Goal: Task Accomplishment & Management: Manage account settings

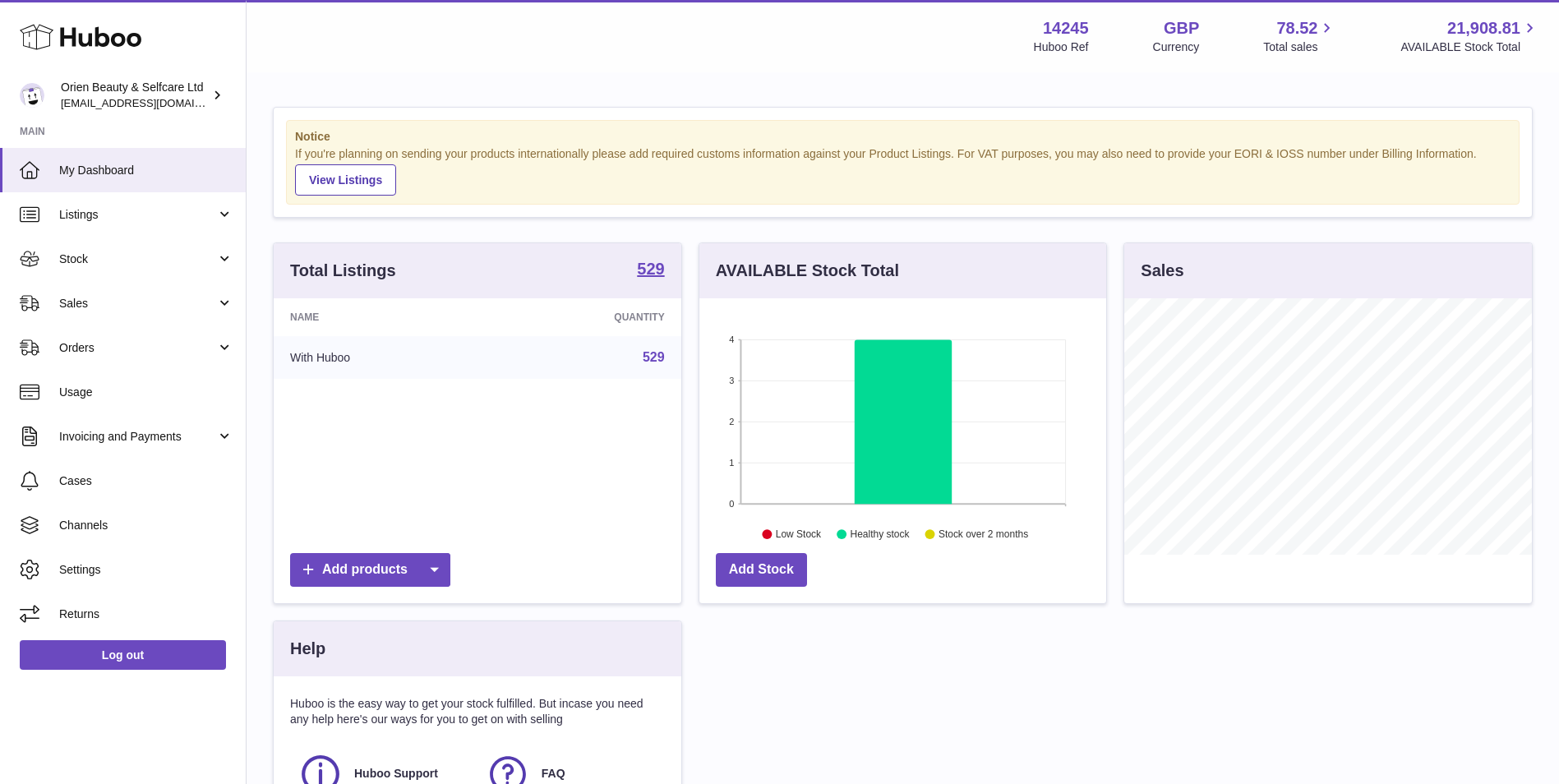
scroll to position [256, 406]
click at [166, 328] on link "Orders" at bounding box center [123, 347] width 246 height 44
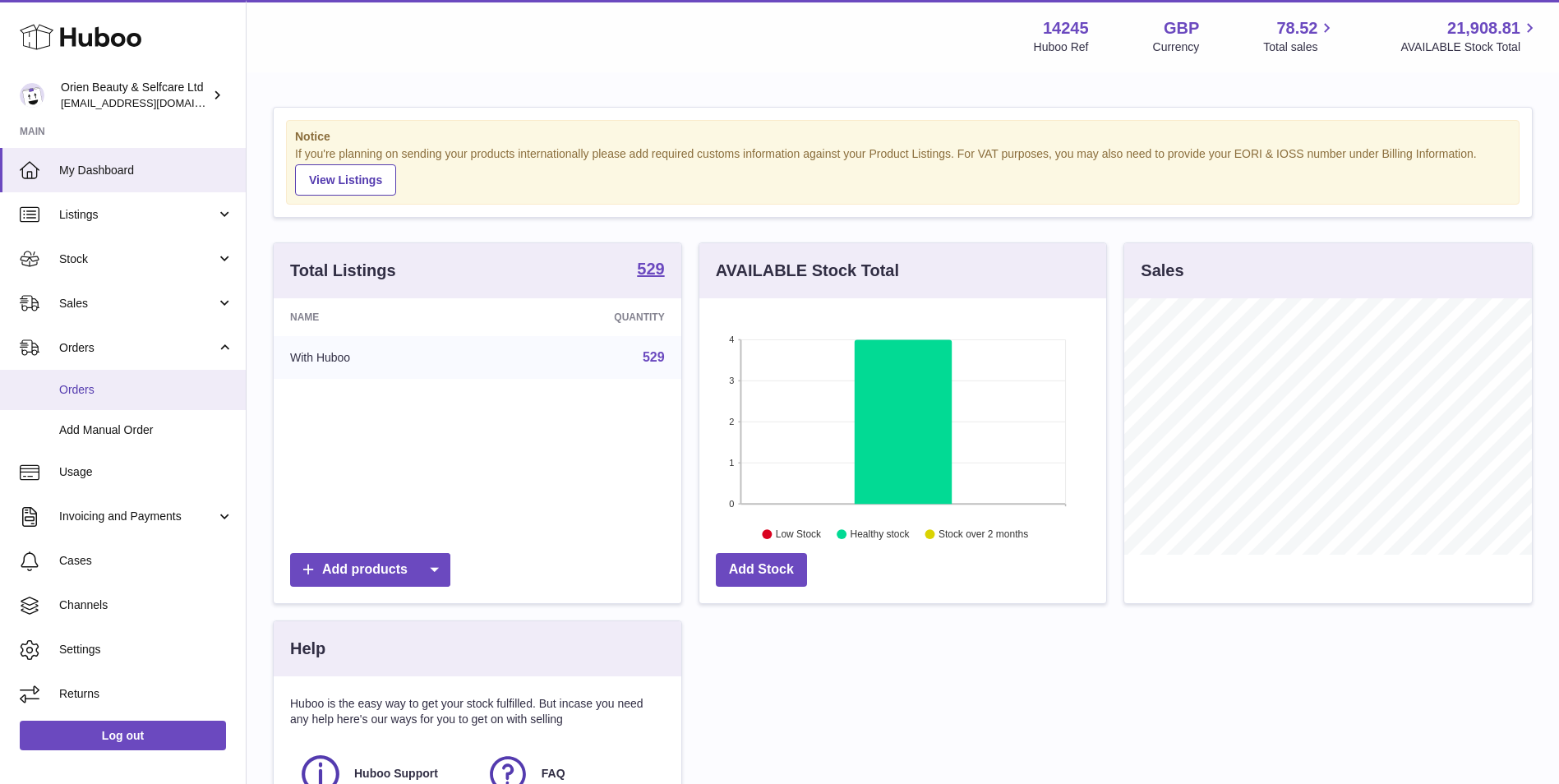
click at [183, 388] on span "Orders" at bounding box center [145, 390] width 174 height 16
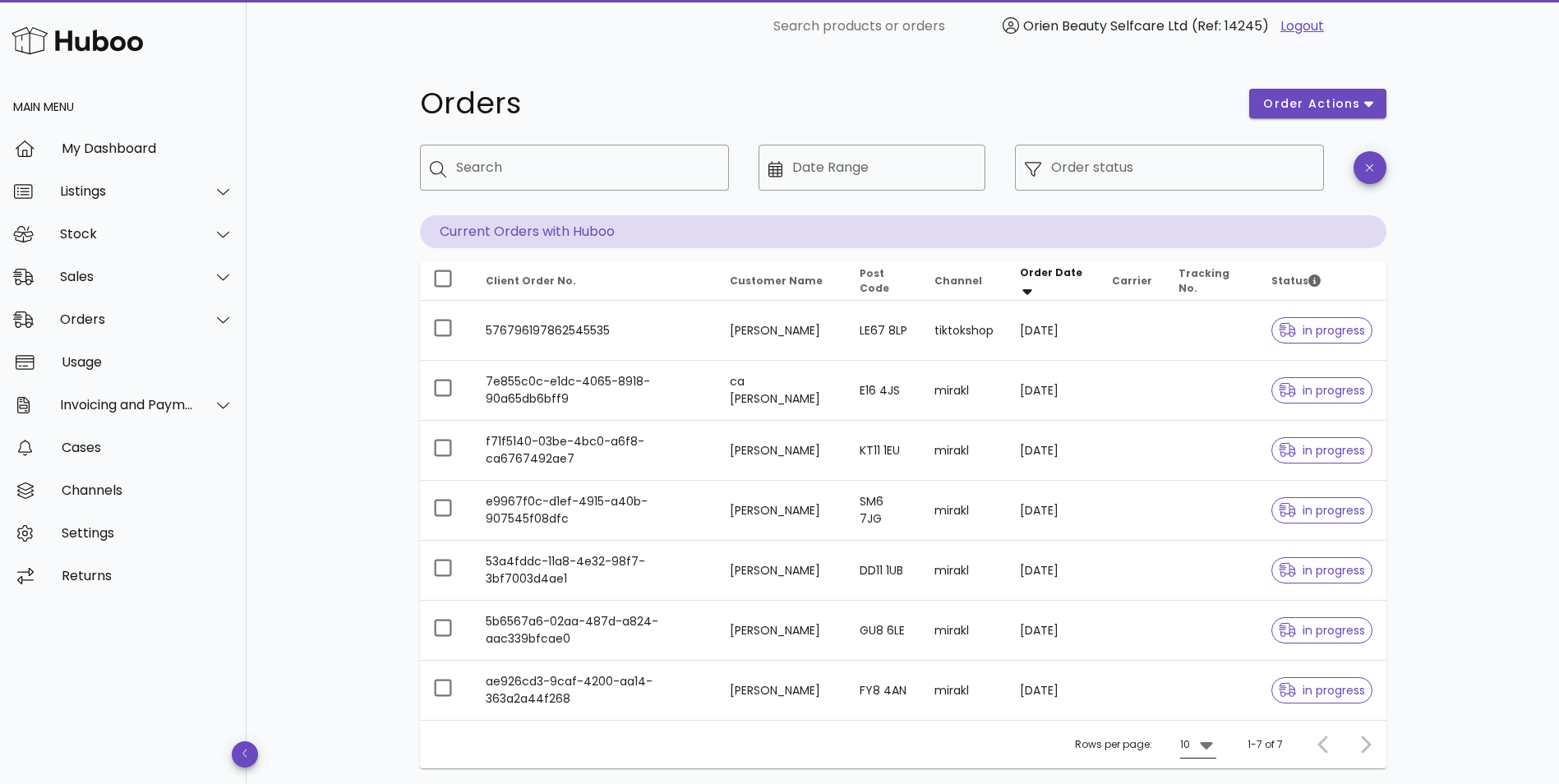
click at [1216, 747] on icon at bounding box center [1206, 744] width 20 height 20
click at [1208, 736] on div "50" at bounding box center [1203, 747] width 16 height 35
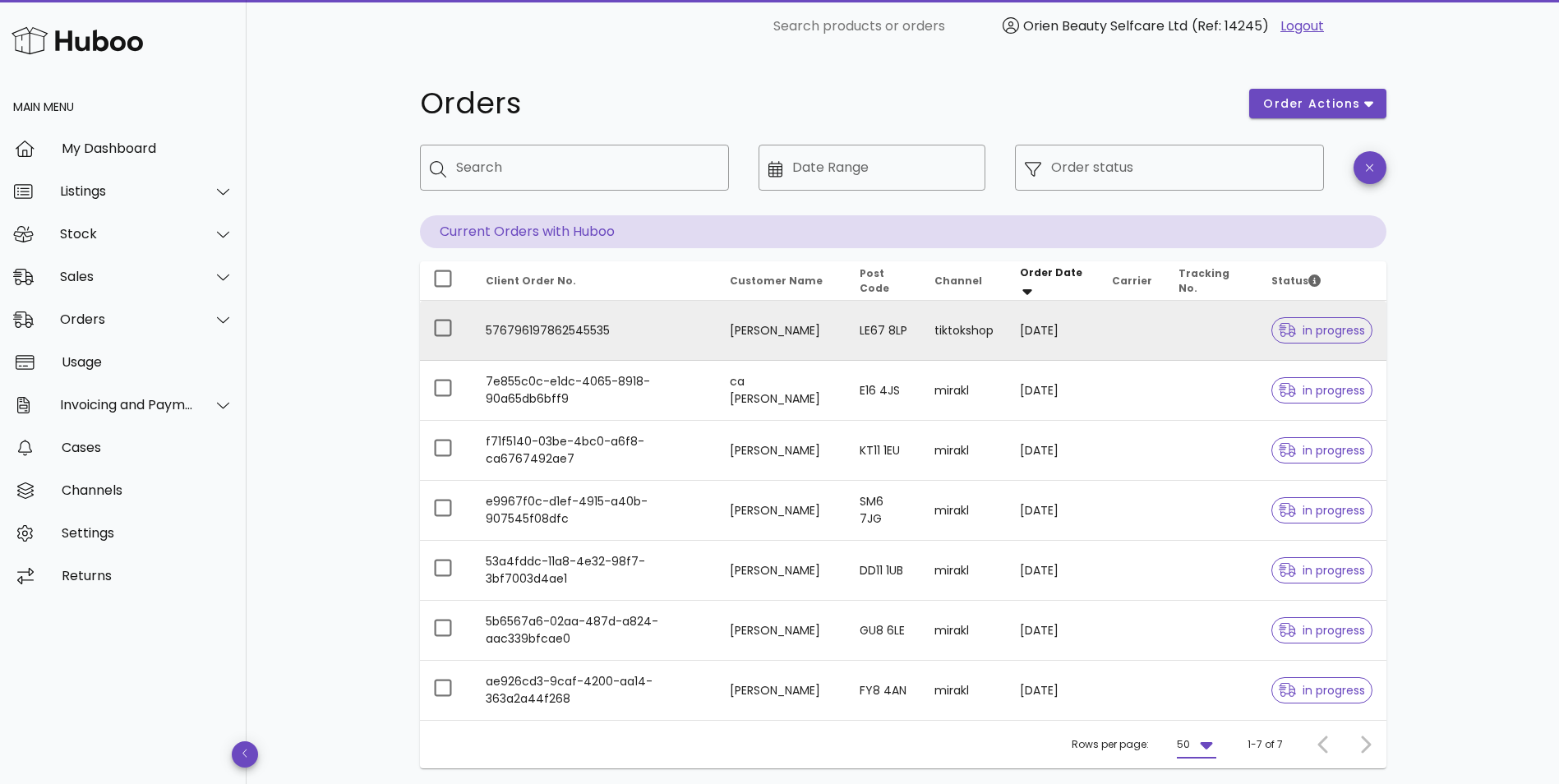
click at [1166, 309] on td at bounding box center [1132, 330] width 67 height 60
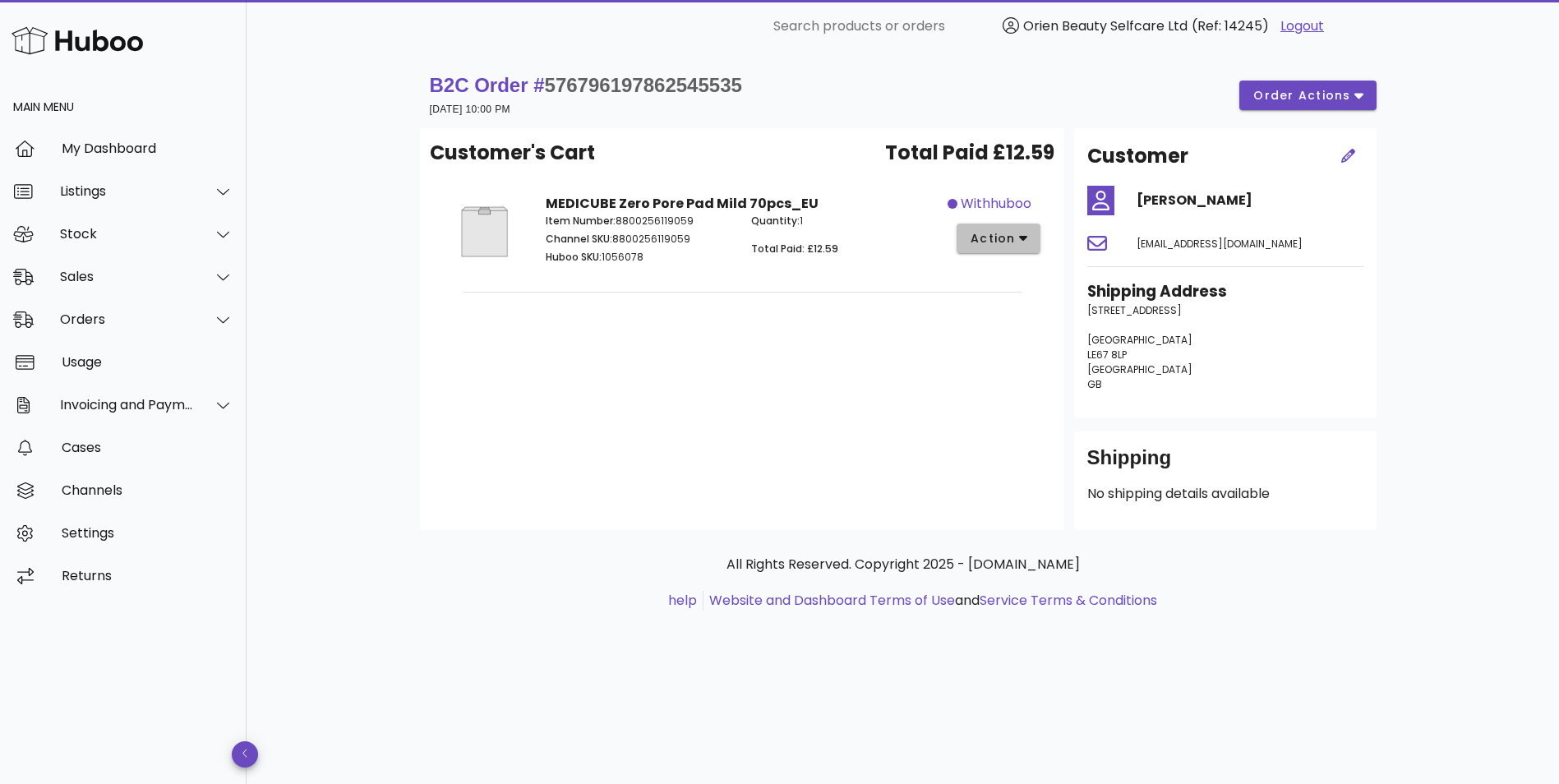
click at [1008, 247] on button "action" at bounding box center [999, 238] width 85 height 29
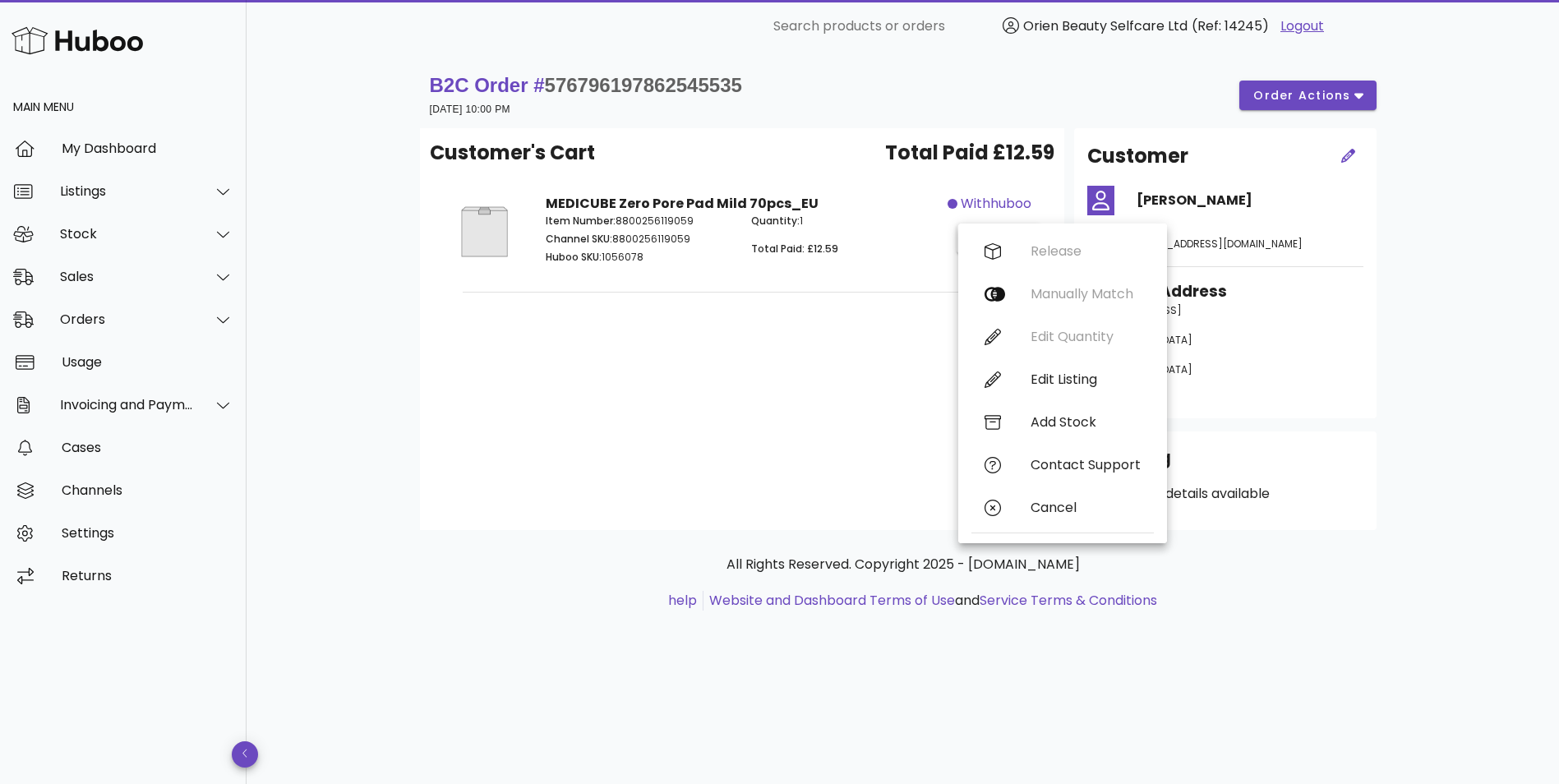
click at [808, 394] on div "Customer's Cart Total Paid £12.59 MEDICUBE Zero Pore Pad Mild 70pcs_EU Item Num…" at bounding box center [742, 328] width 644 height 402
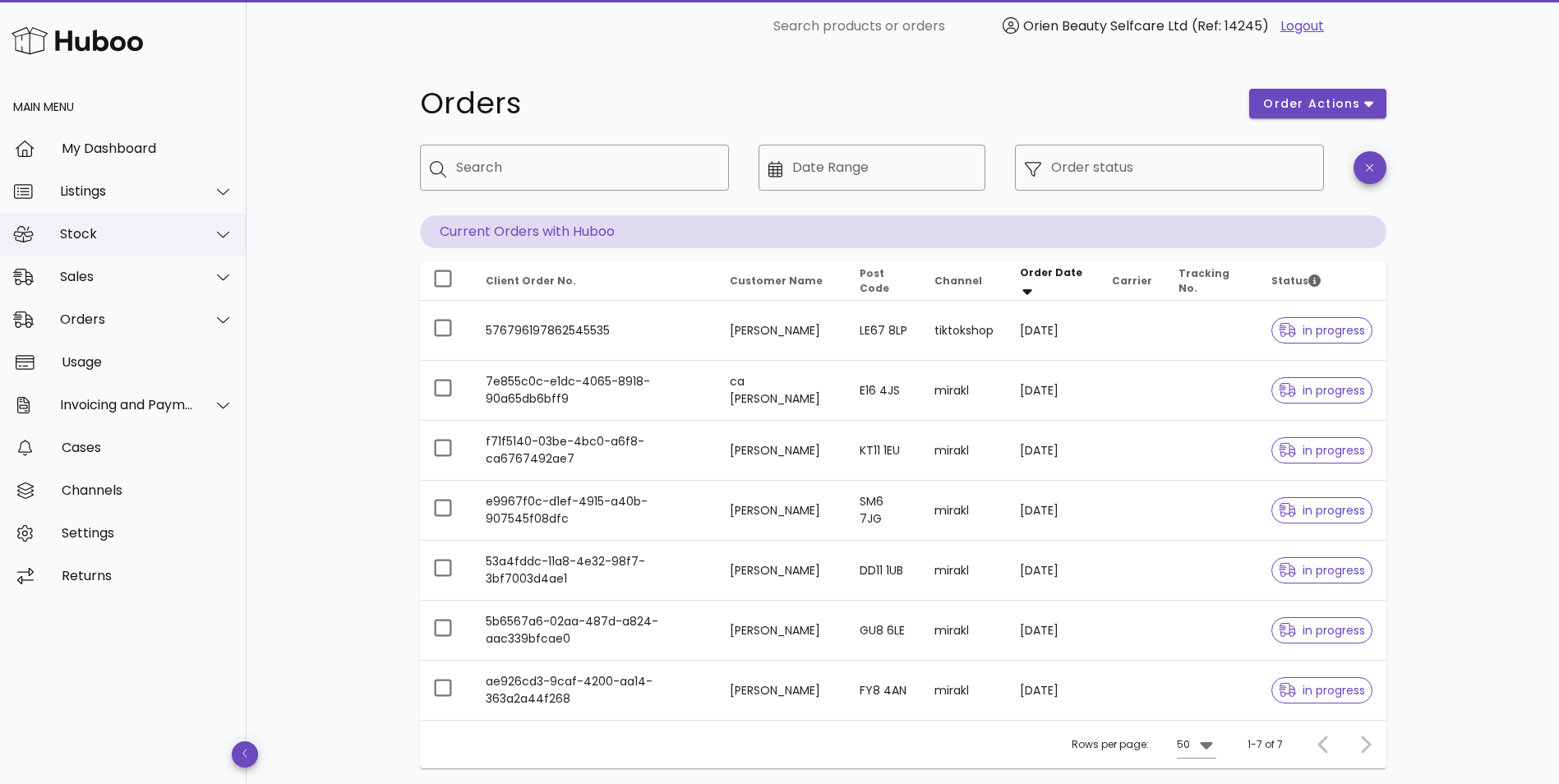
click at [106, 244] on div "Stock" at bounding box center [123, 233] width 246 height 42
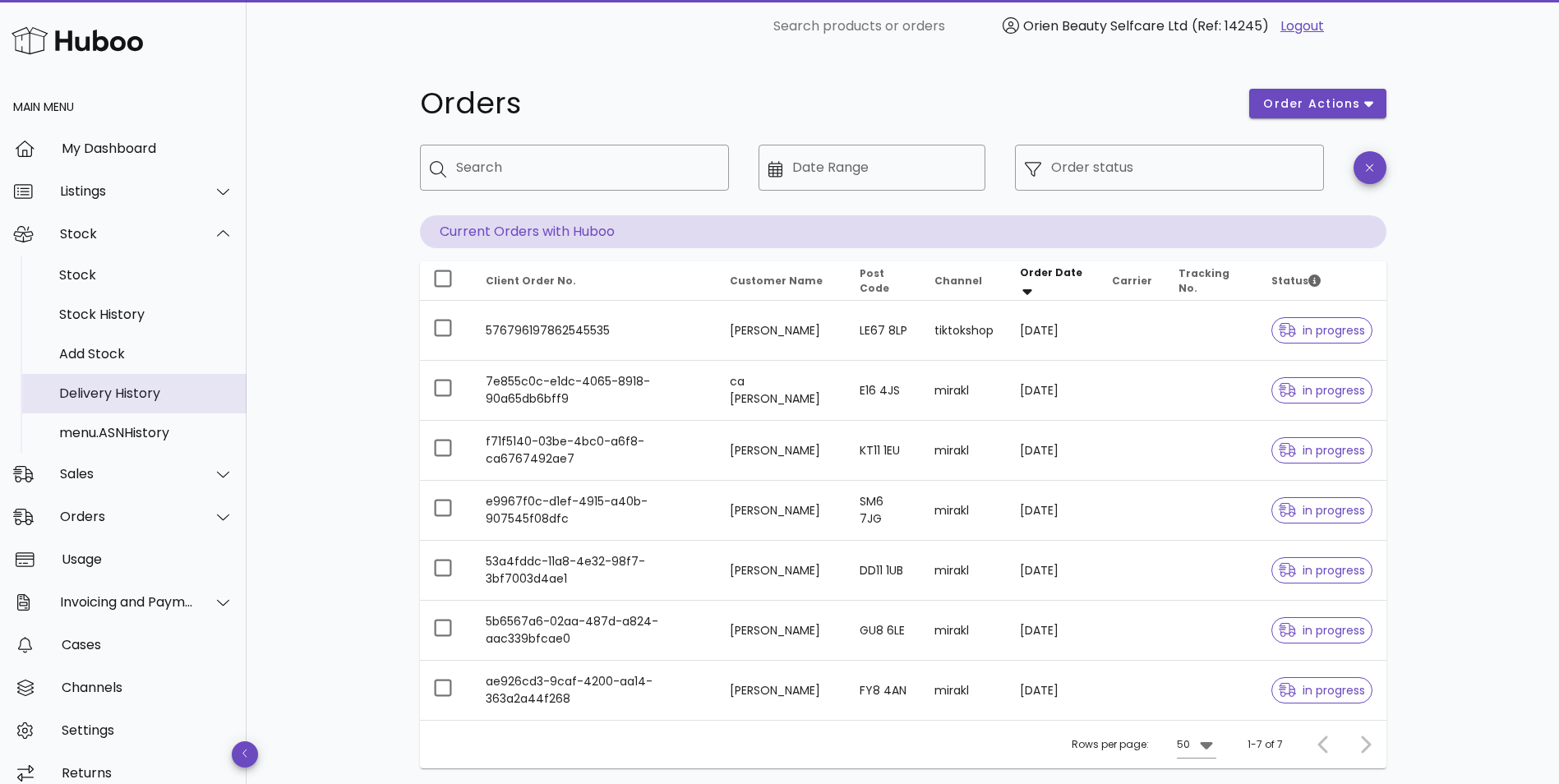
click at [143, 400] on div "Delivery History" at bounding box center [145, 393] width 174 height 16
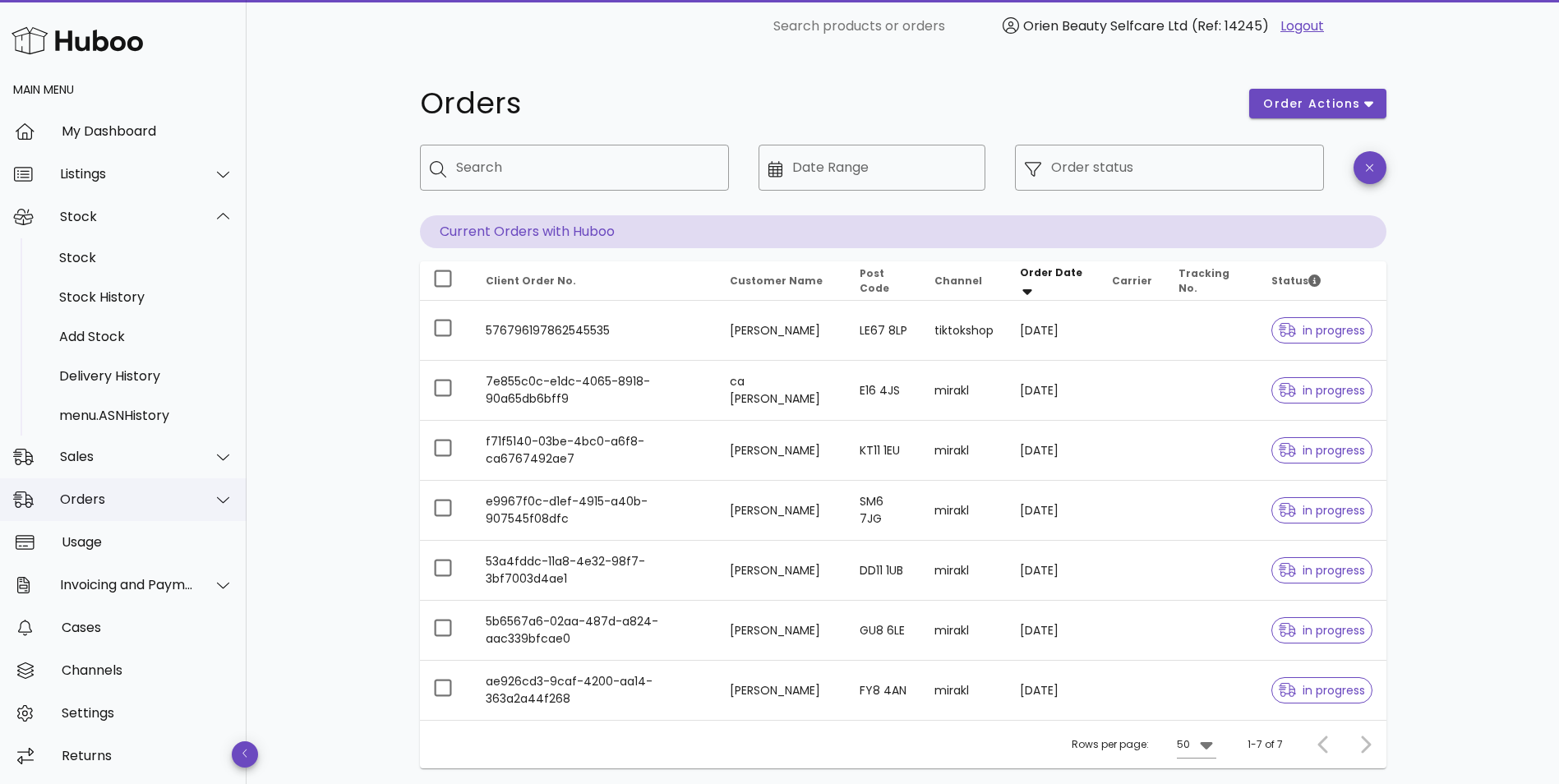
scroll to position [118, 0]
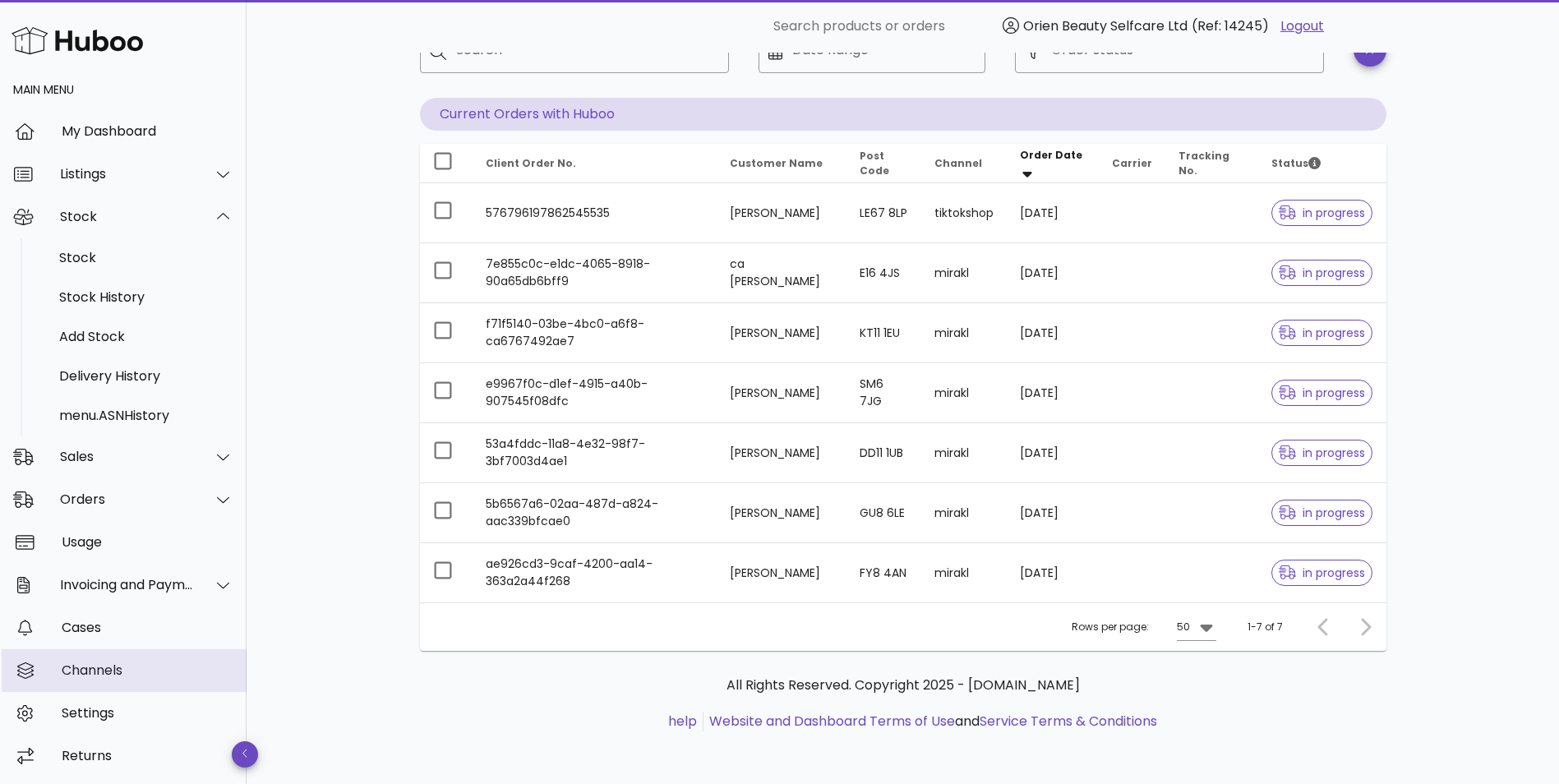
click at [148, 670] on div "Channels" at bounding box center [147, 670] width 172 height 16
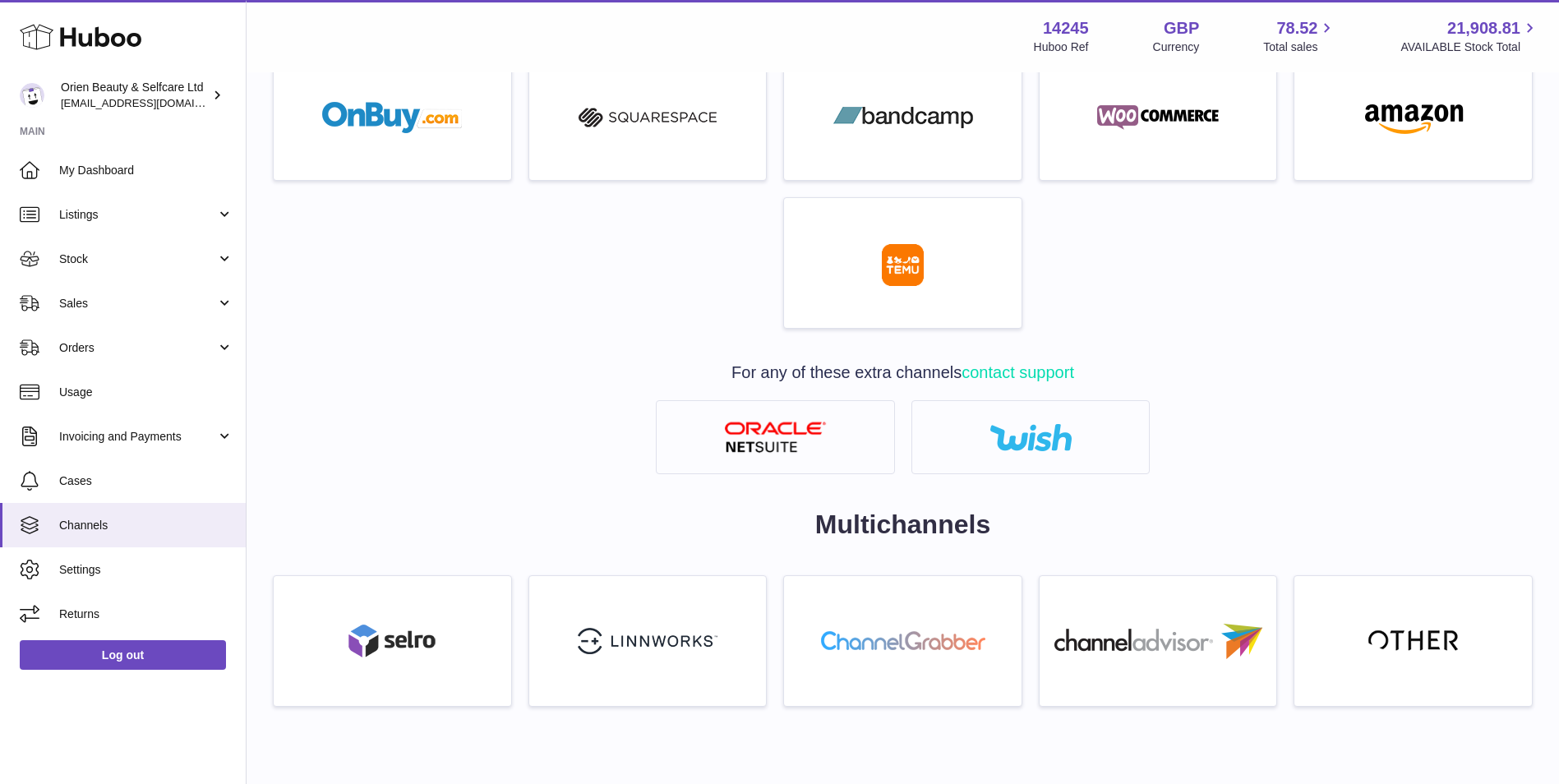
scroll to position [802, 0]
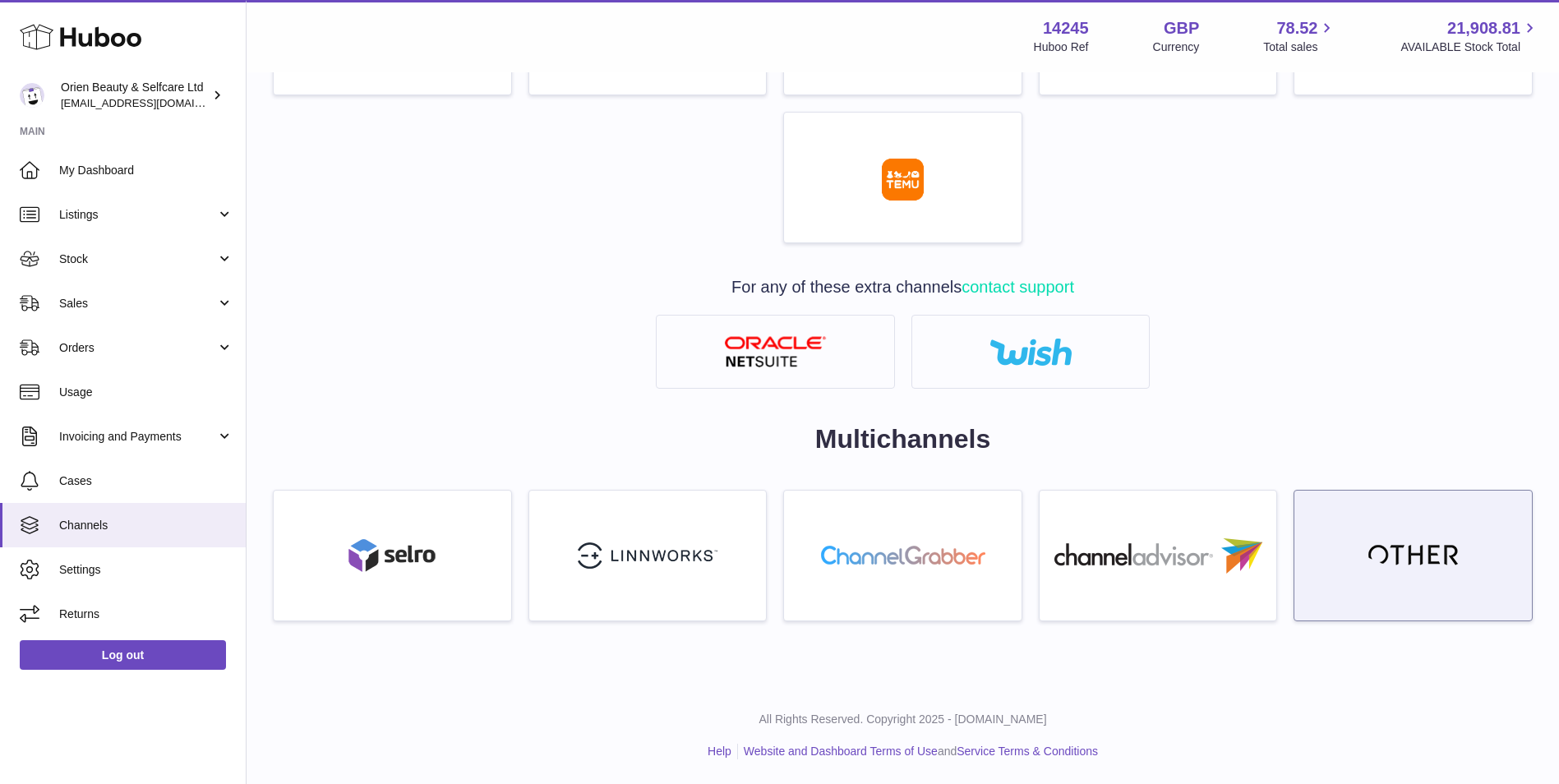
click at [1394, 570] on link at bounding box center [1413, 555] width 240 height 131
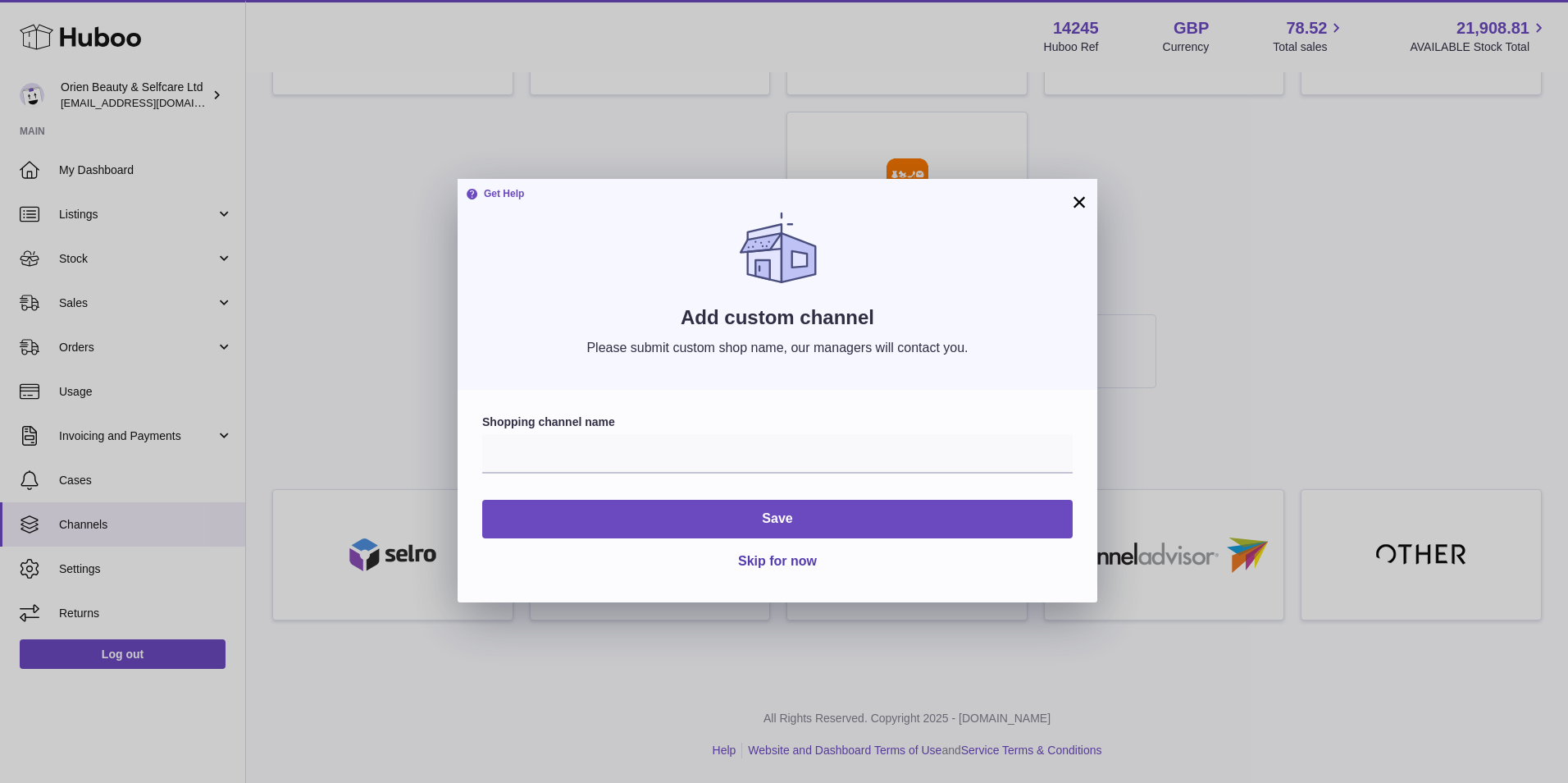
drag, startPoint x: 1061, startPoint y: 200, endPoint x: 1071, endPoint y: 210, distance: 14.1
click at [1061, 201] on div "Get Help Add custom channel Please submit custom shop name, our managers will c…" at bounding box center [777, 284] width 639 height 211
click at [1080, 212] on button "×" at bounding box center [1079, 201] width 20 height 20
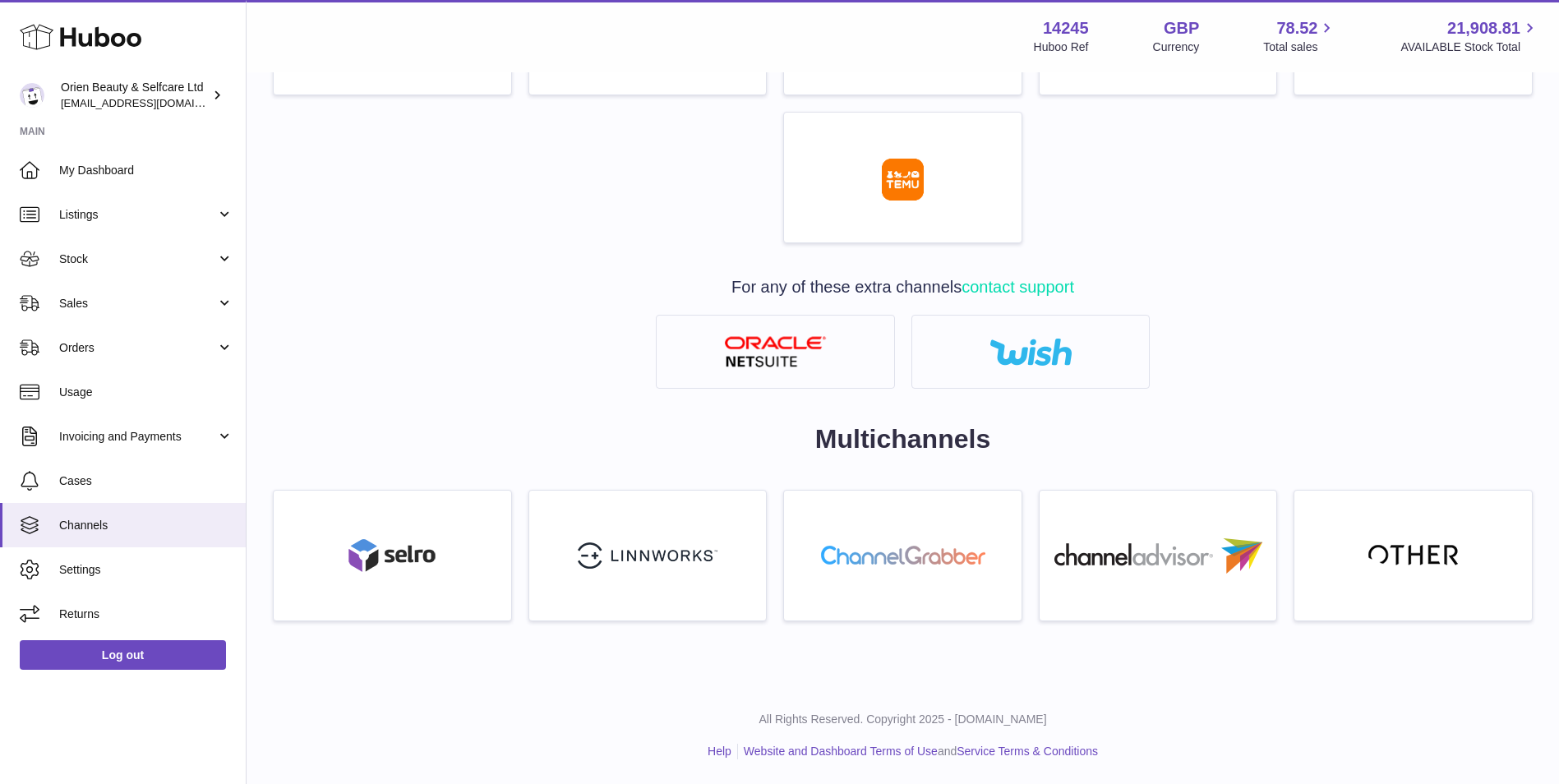
click at [925, 446] on h2 "Multichannels" at bounding box center [903, 439] width 1260 height 35
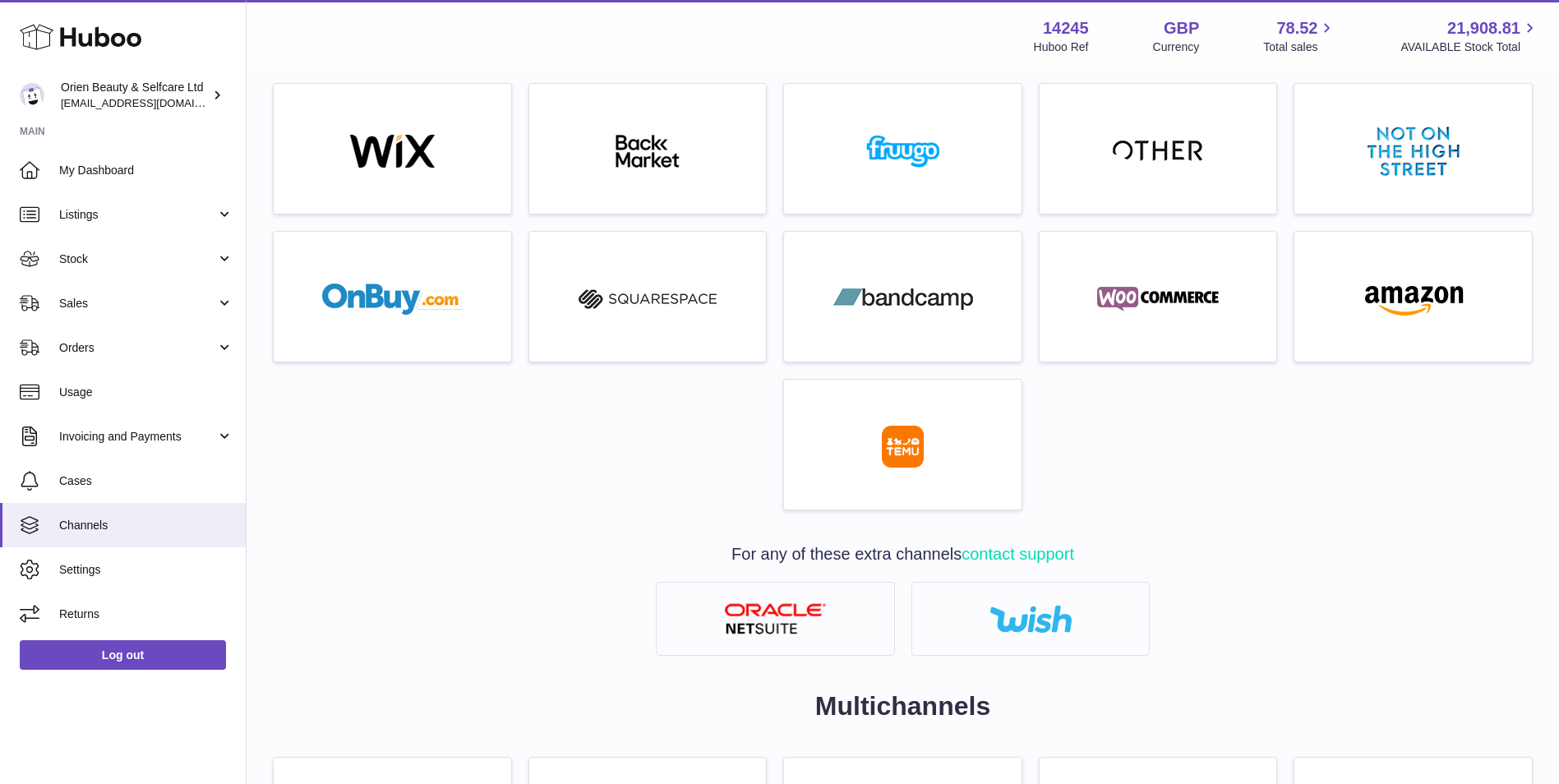
scroll to position [685, 0]
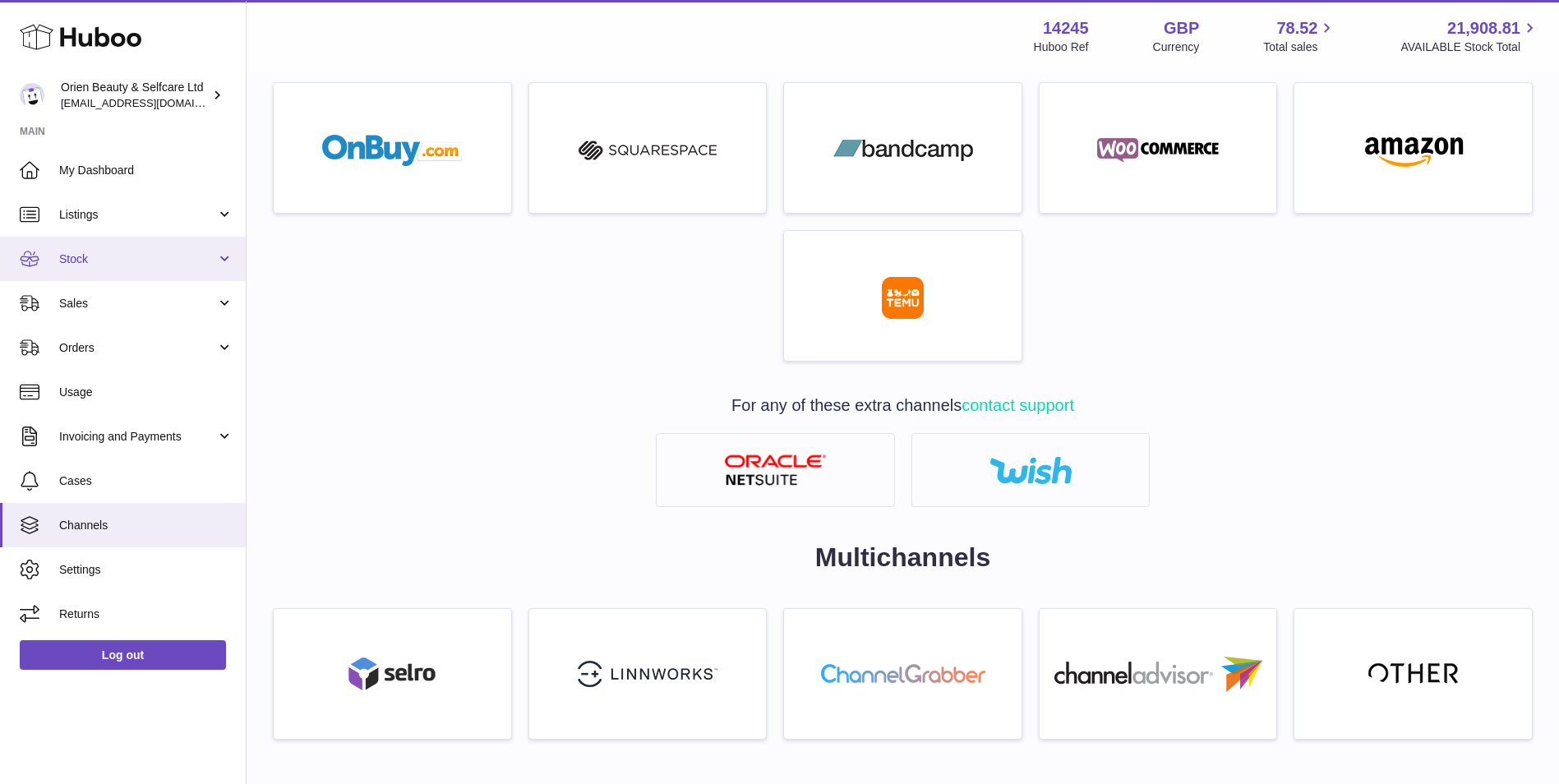
click at [145, 237] on link "Stock" at bounding box center [123, 258] width 246 height 44
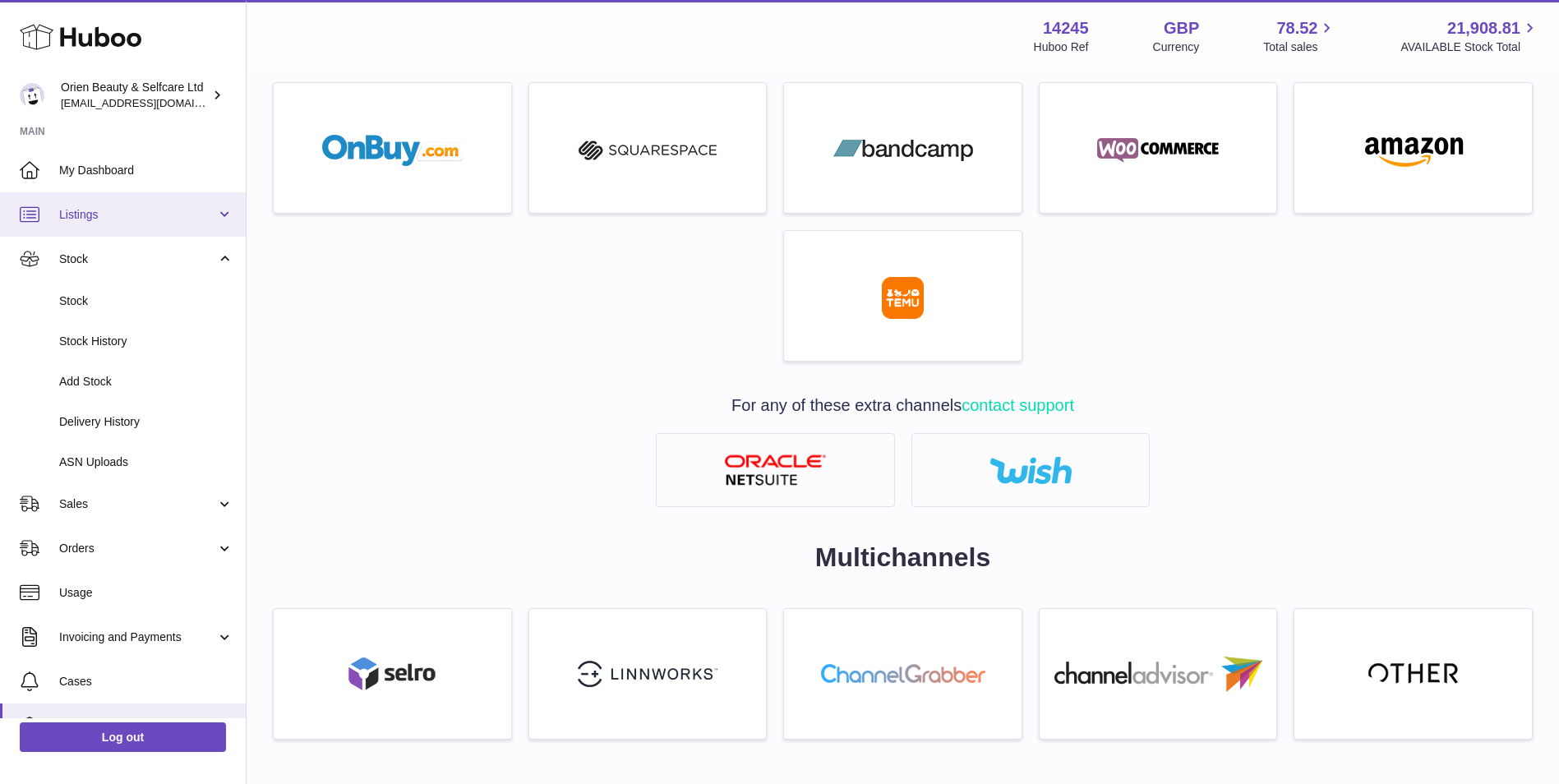
click at [145, 215] on span "Listings" at bounding box center [137, 214] width 157 height 16
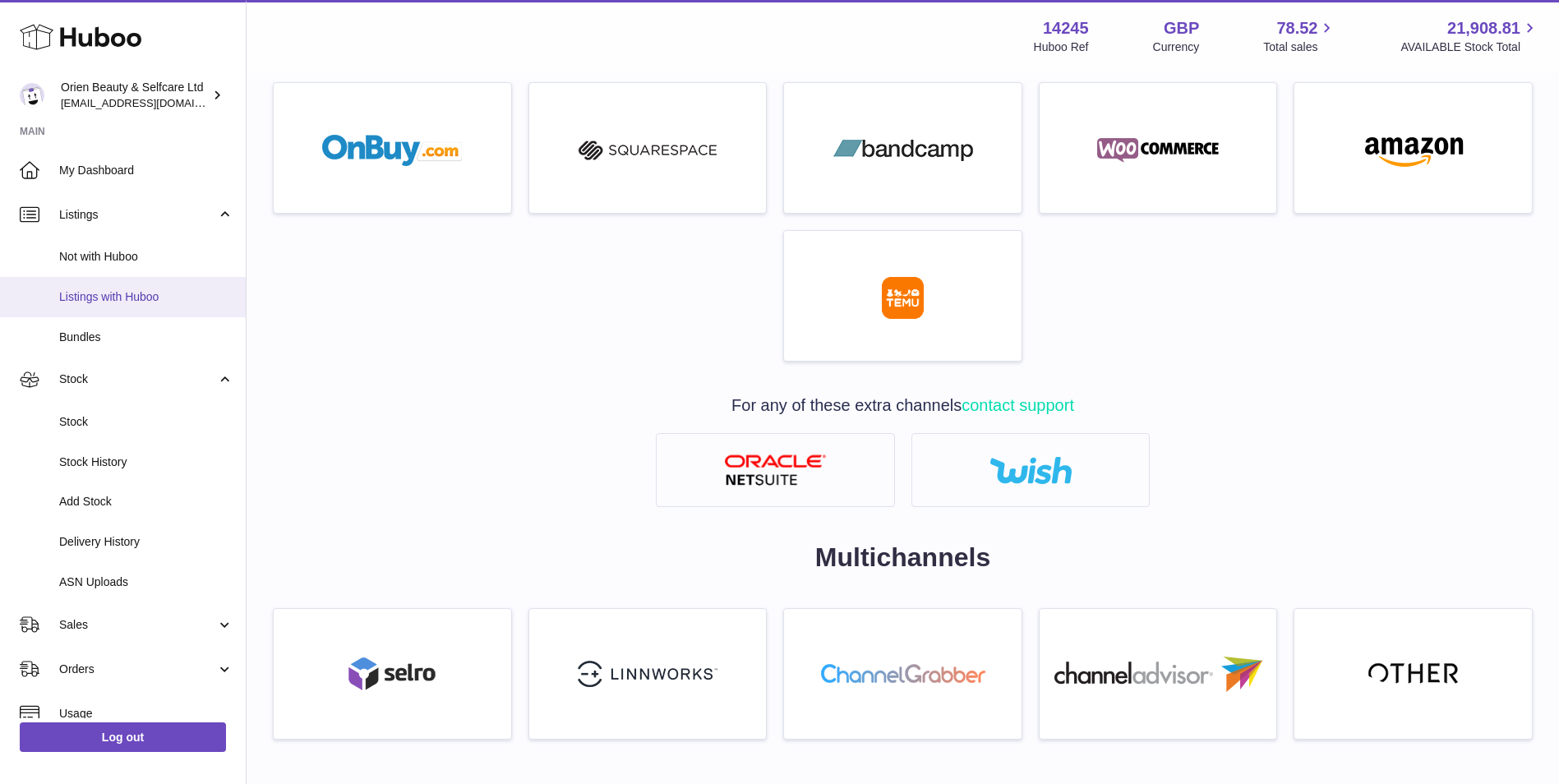
click at [129, 293] on span "Listings with Huboo" at bounding box center [145, 297] width 174 height 16
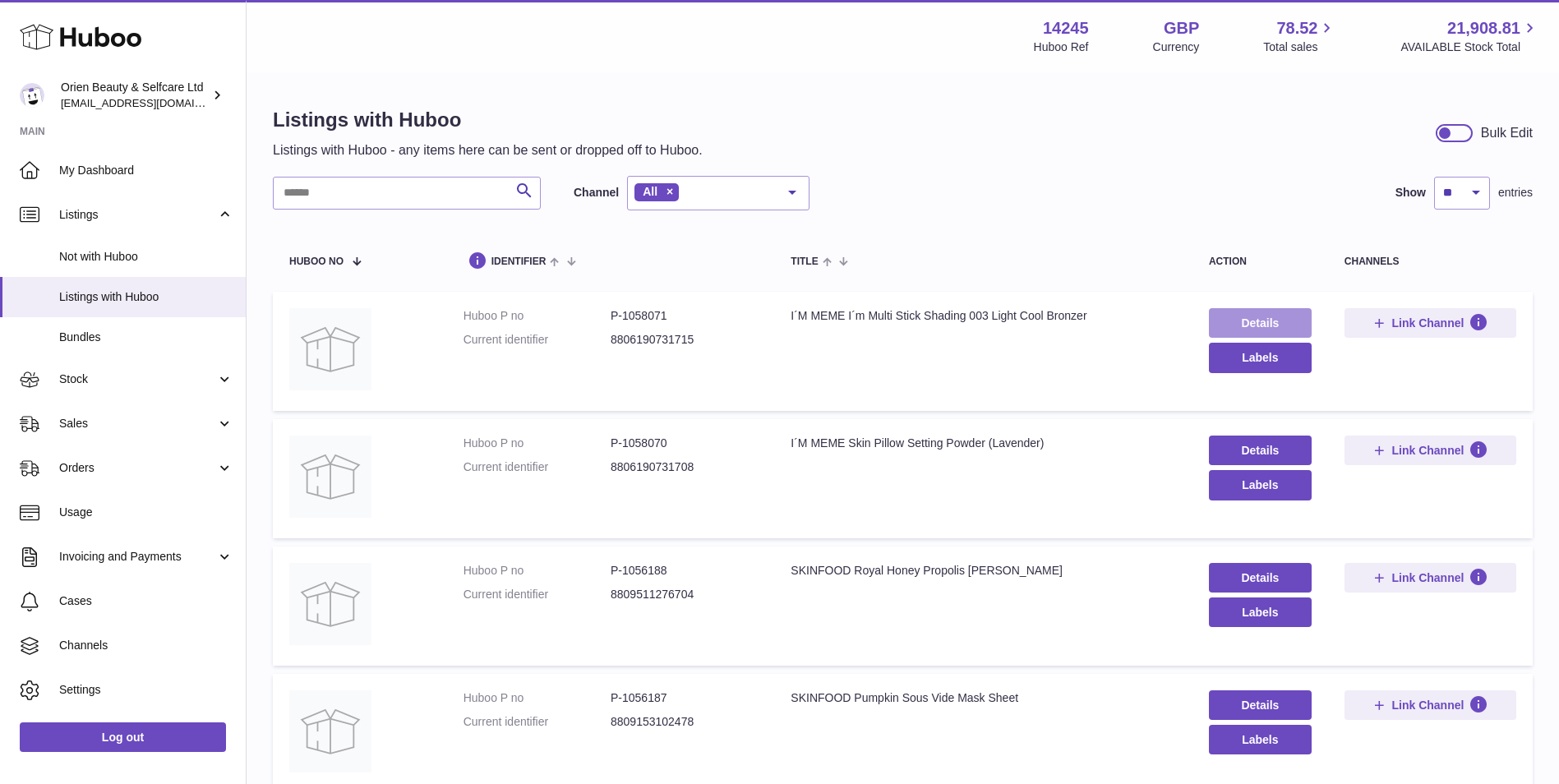
click at [1237, 309] on link "Details" at bounding box center [1260, 322] width 103 height 29
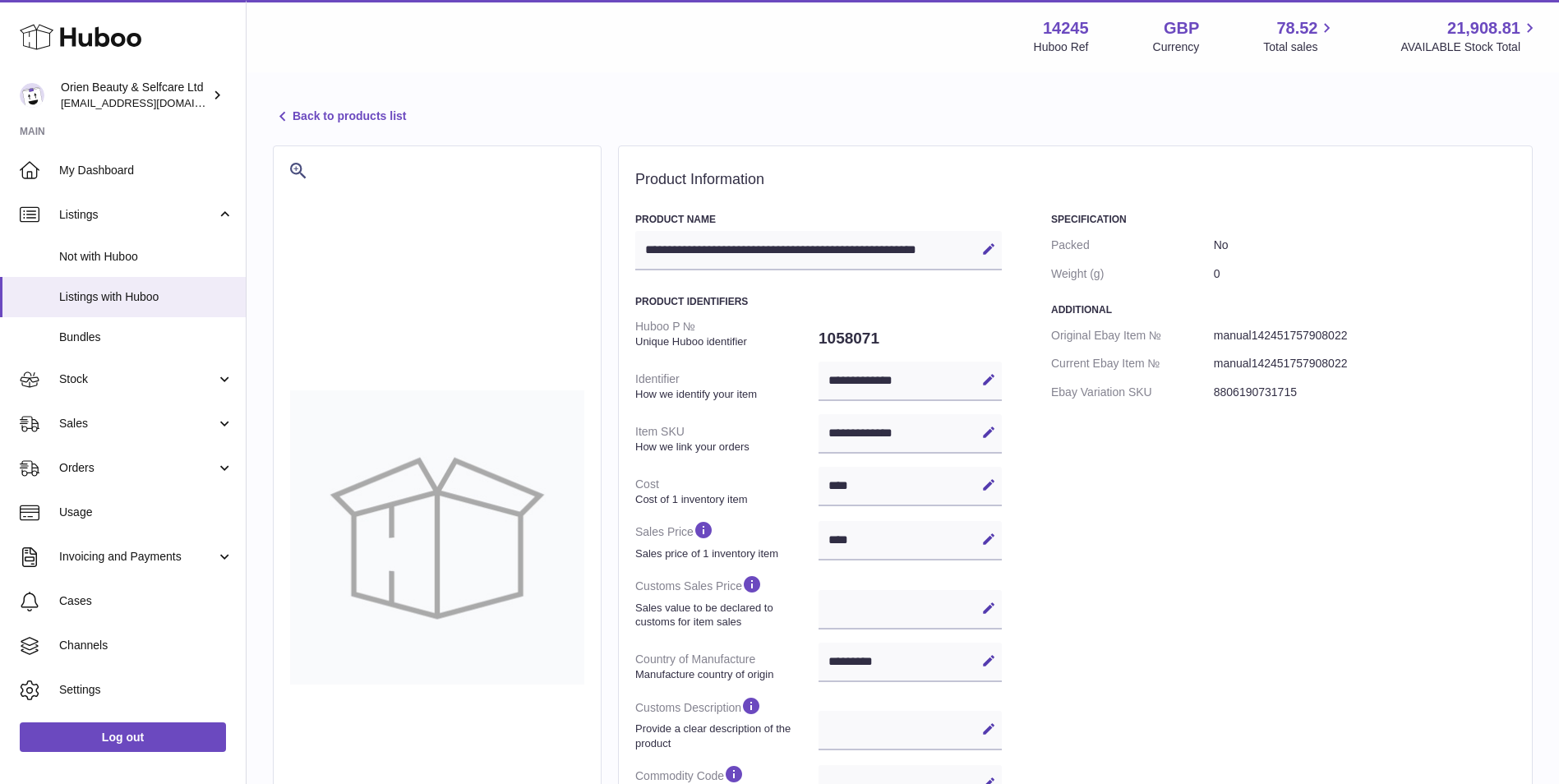
select select "***"
select select "****"
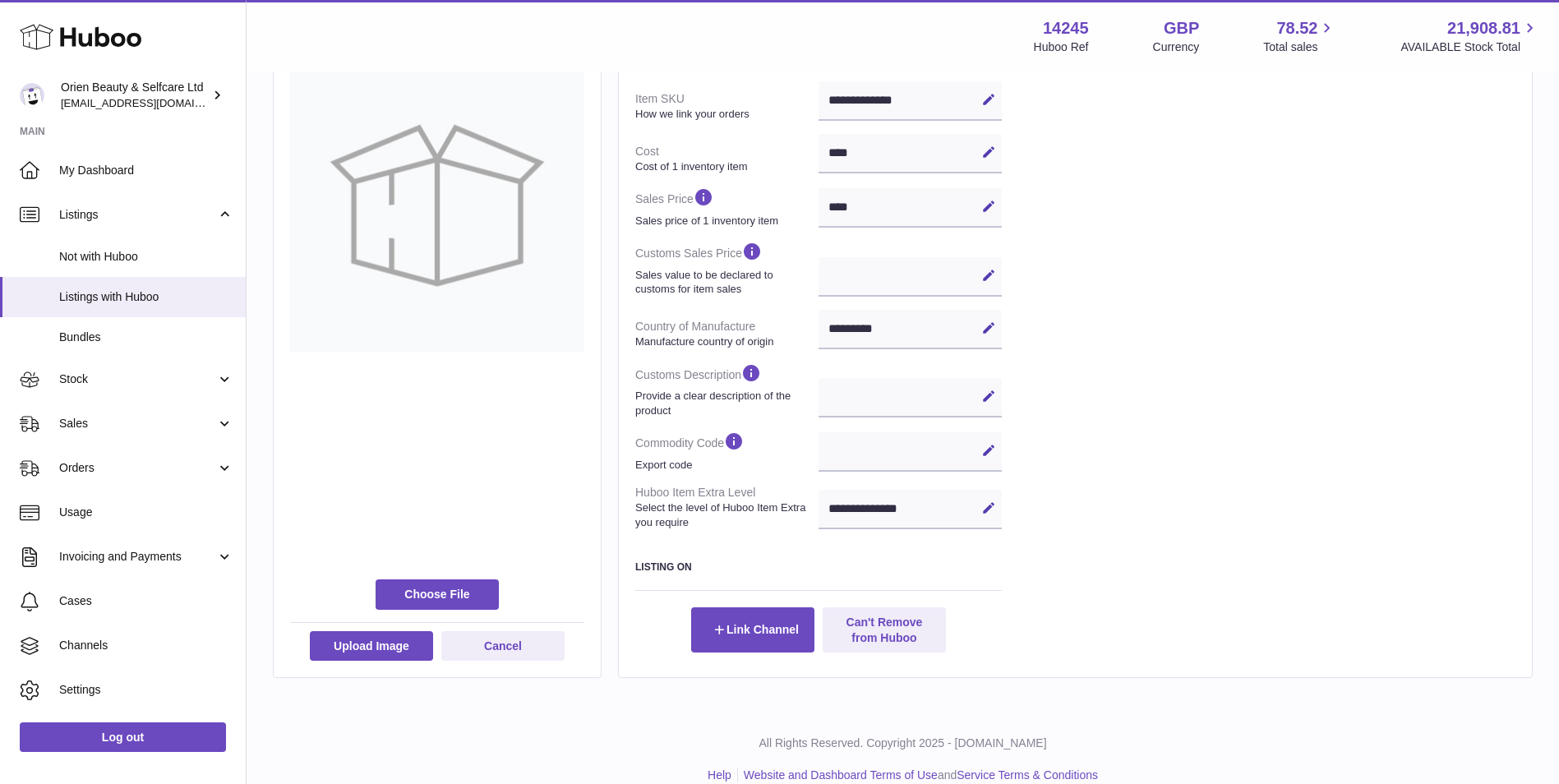
scroll to position [355, 0]
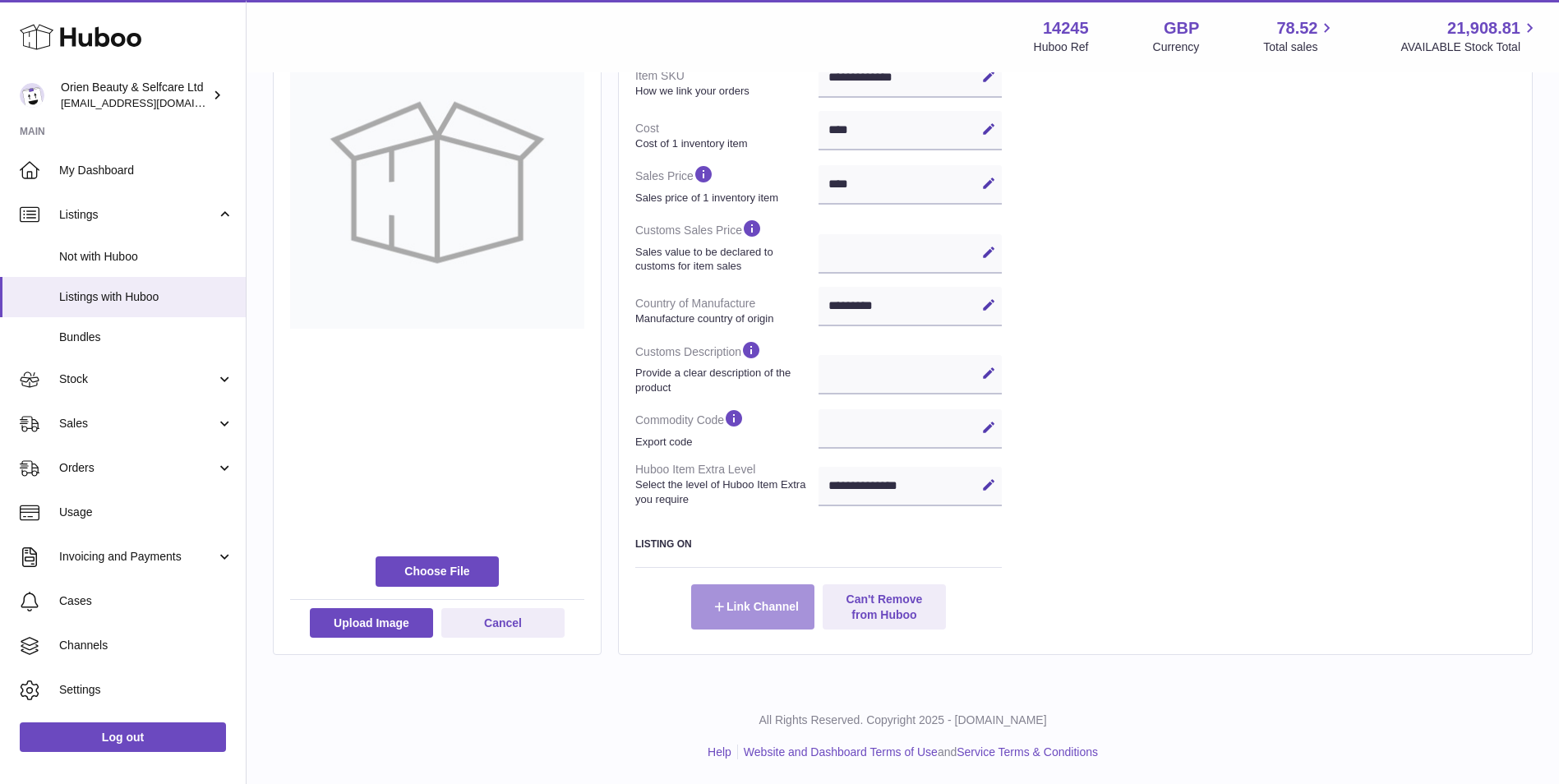
click at [762, 609] on button "Link Channel" at bounding box center [752, 606] width 124 height 44
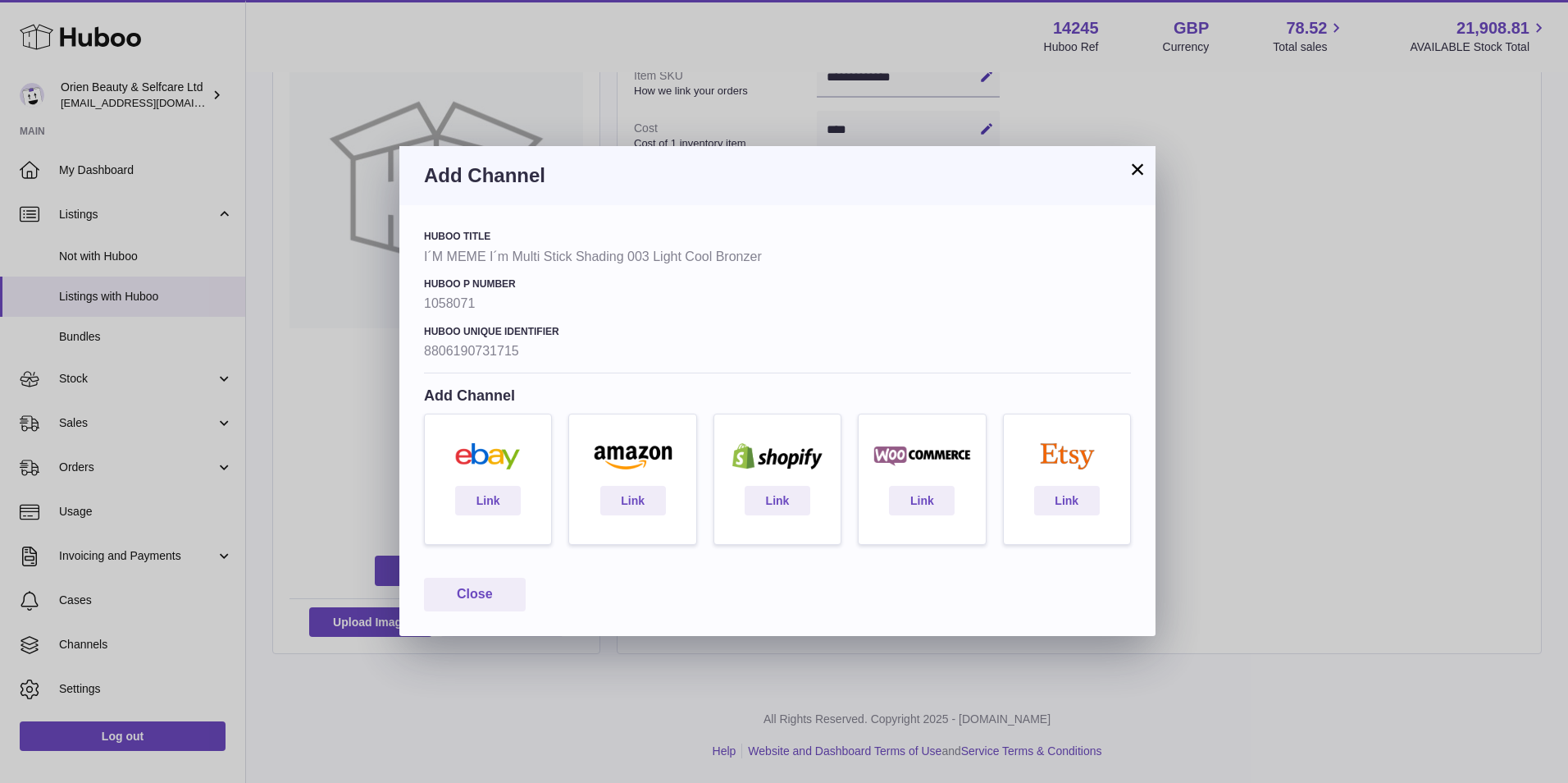
click at [1132, 163] on button "×" at bounding box center [1137, 168] width 20 height 20
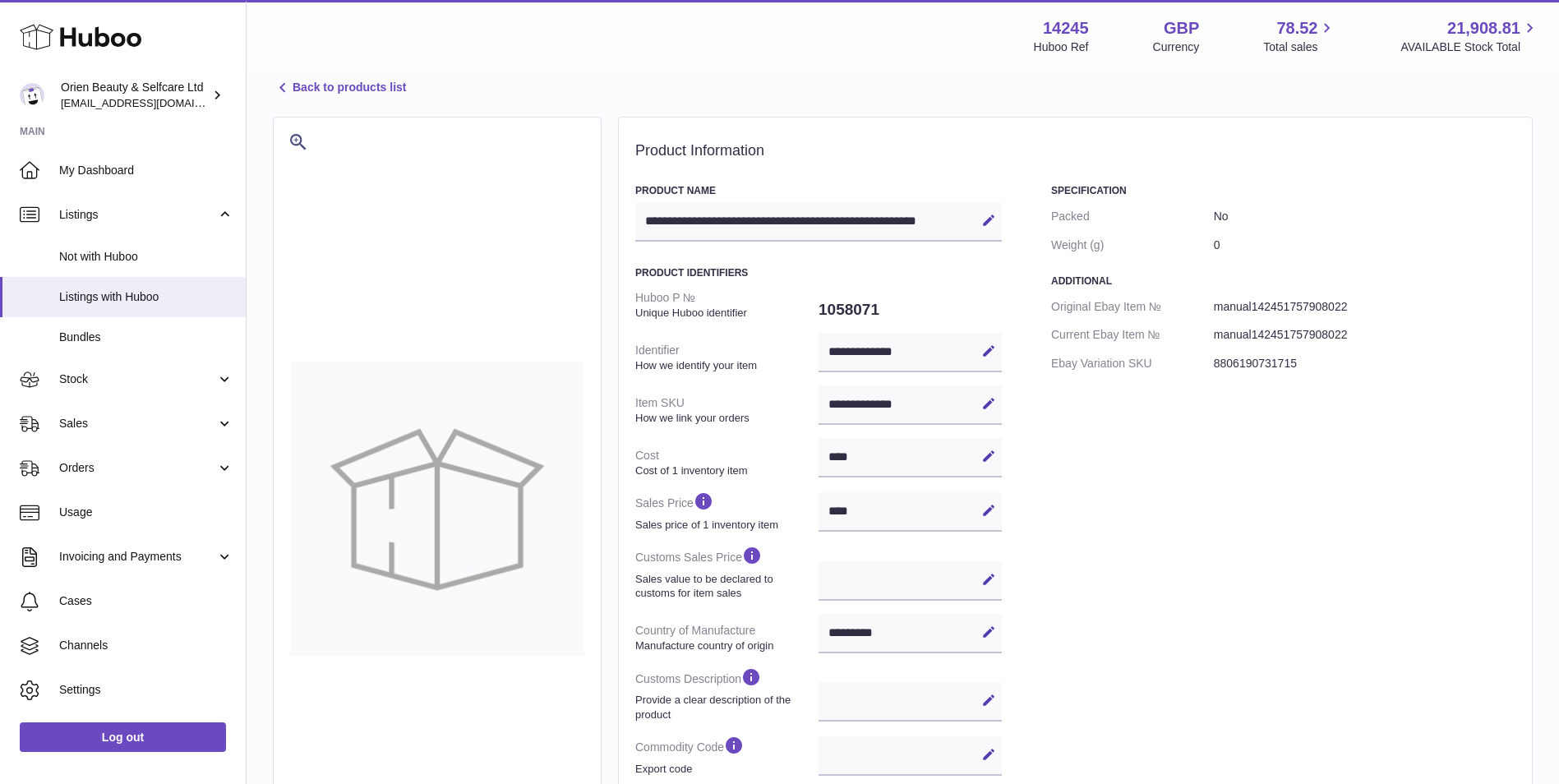
scroll to position [0, 0]
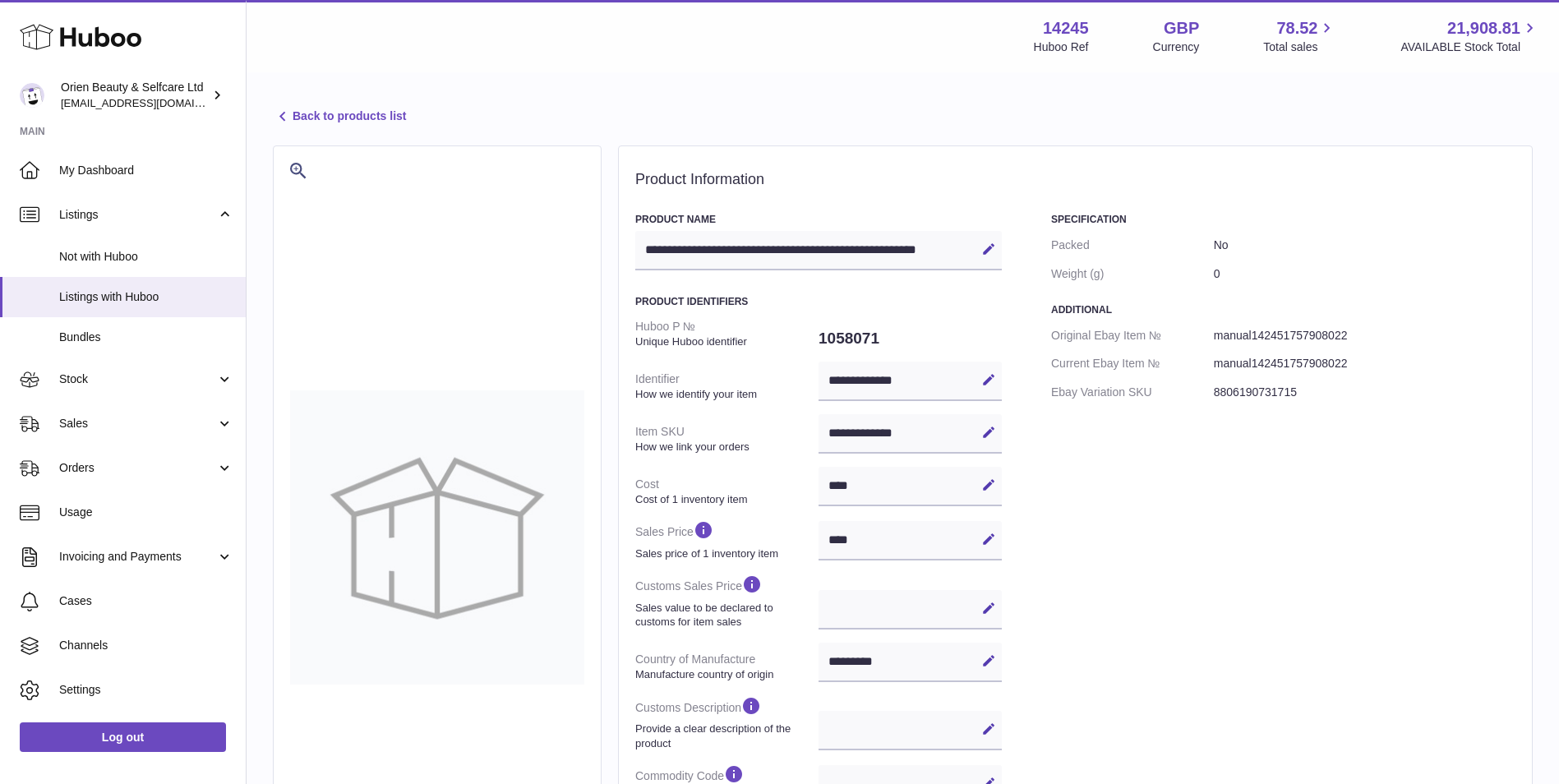
click at [355, 119] on link "Back to products list" at bounding box center [340, 117] width 133 height 20
